Goal: Browse casually: Explore the website without a specific task or goal

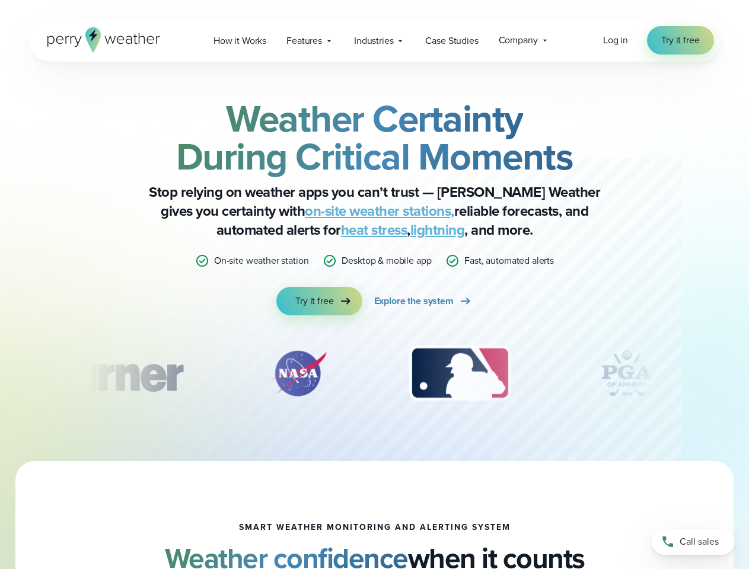
click at [374, 285] on div "Weather Certainty During Critical Moments Stop relying on weather apps you can’…" at bounding box center [375, 208] width 574 height 216
click at [374, 40] on span "Industries" at bounding box center [373, 41] width 39 height 14
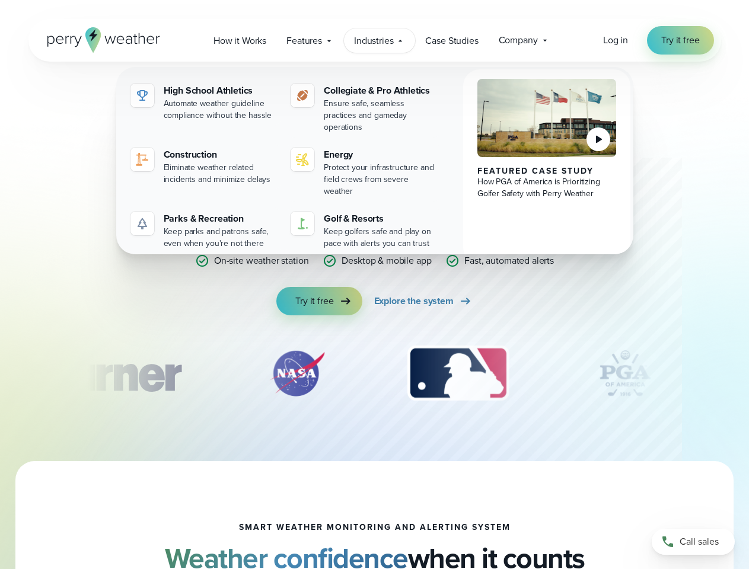
click at [375, 374] on div "slideshow" at bounding box center [375, 373] width 574 height 59
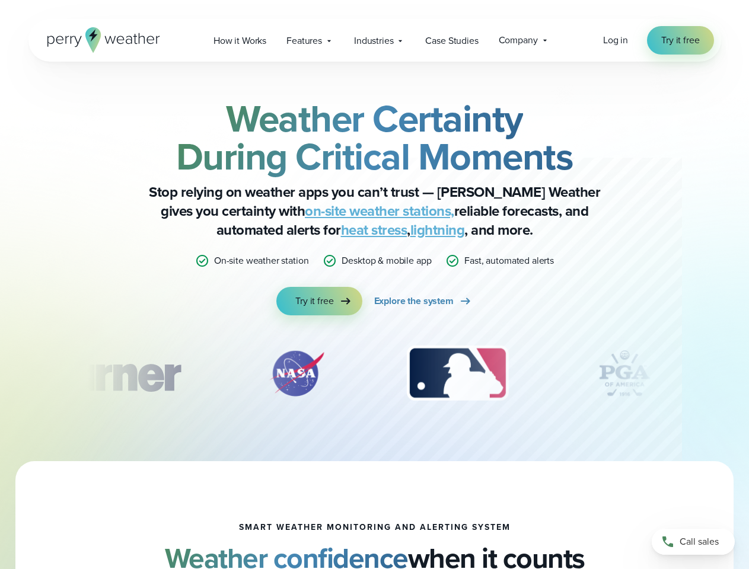
click at [0, 374] on div "Weather Certainty During Critical Moments Stop relying on weather apps you can’…" at bounding box center [374, 262] width 749 height 400
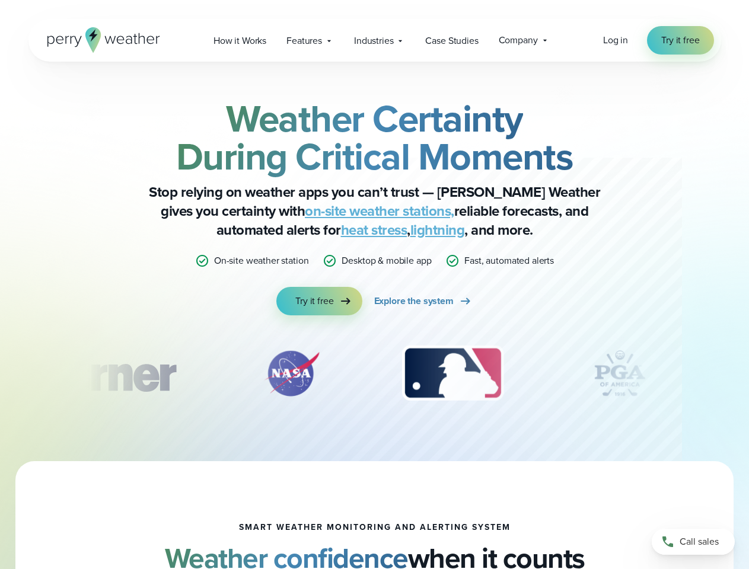
click at [0, 374] on div "Weather Certainty During Critical Moments Stop relying on weather apps you can’…" at bounding box center [374, 262] width 749 height 400
